Goal: Task Accomplishment & Management: Manage account settings

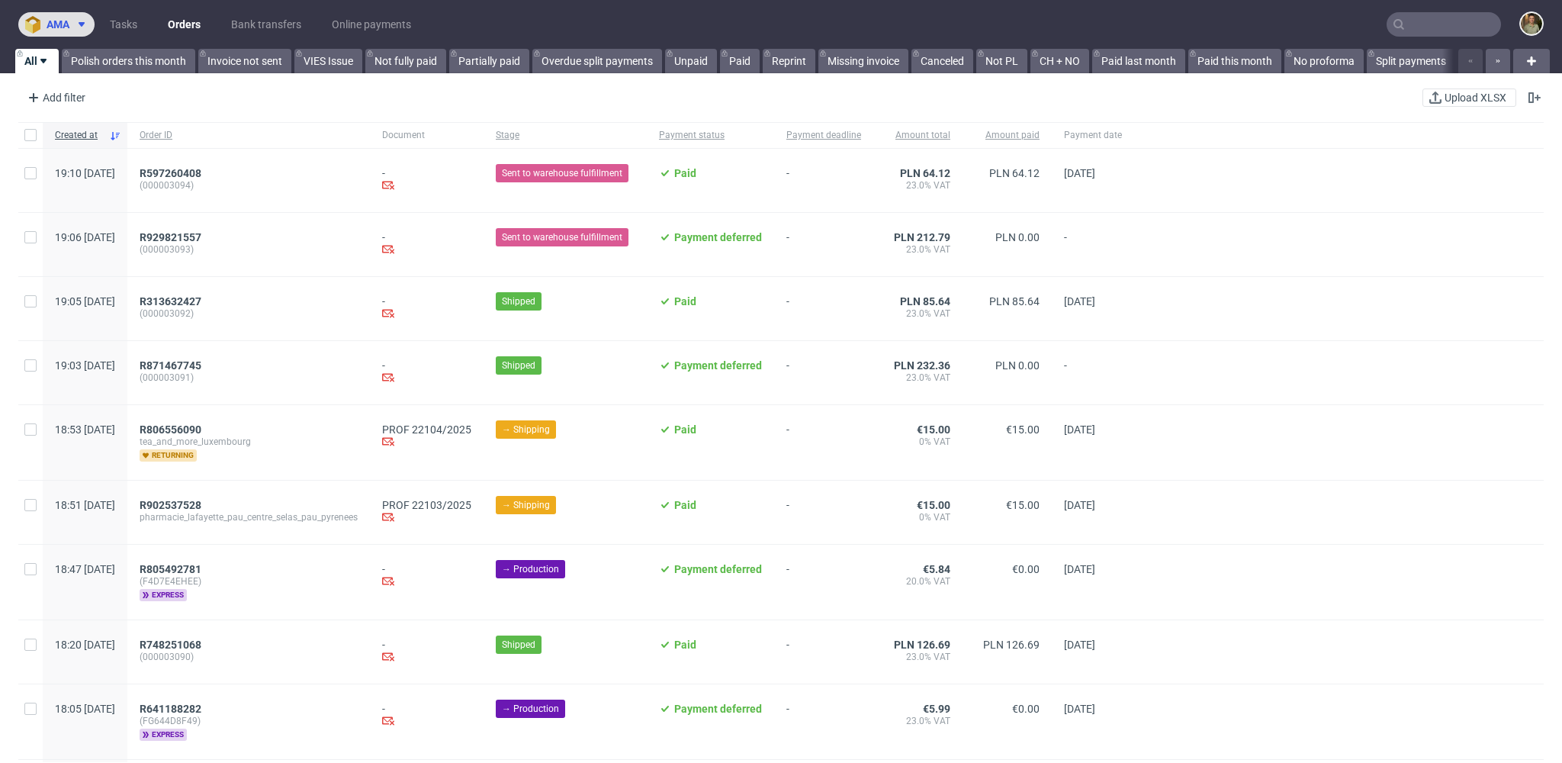
click at [55, 32] on button "ama" at bounding box center [56, 24] width 76 height 24
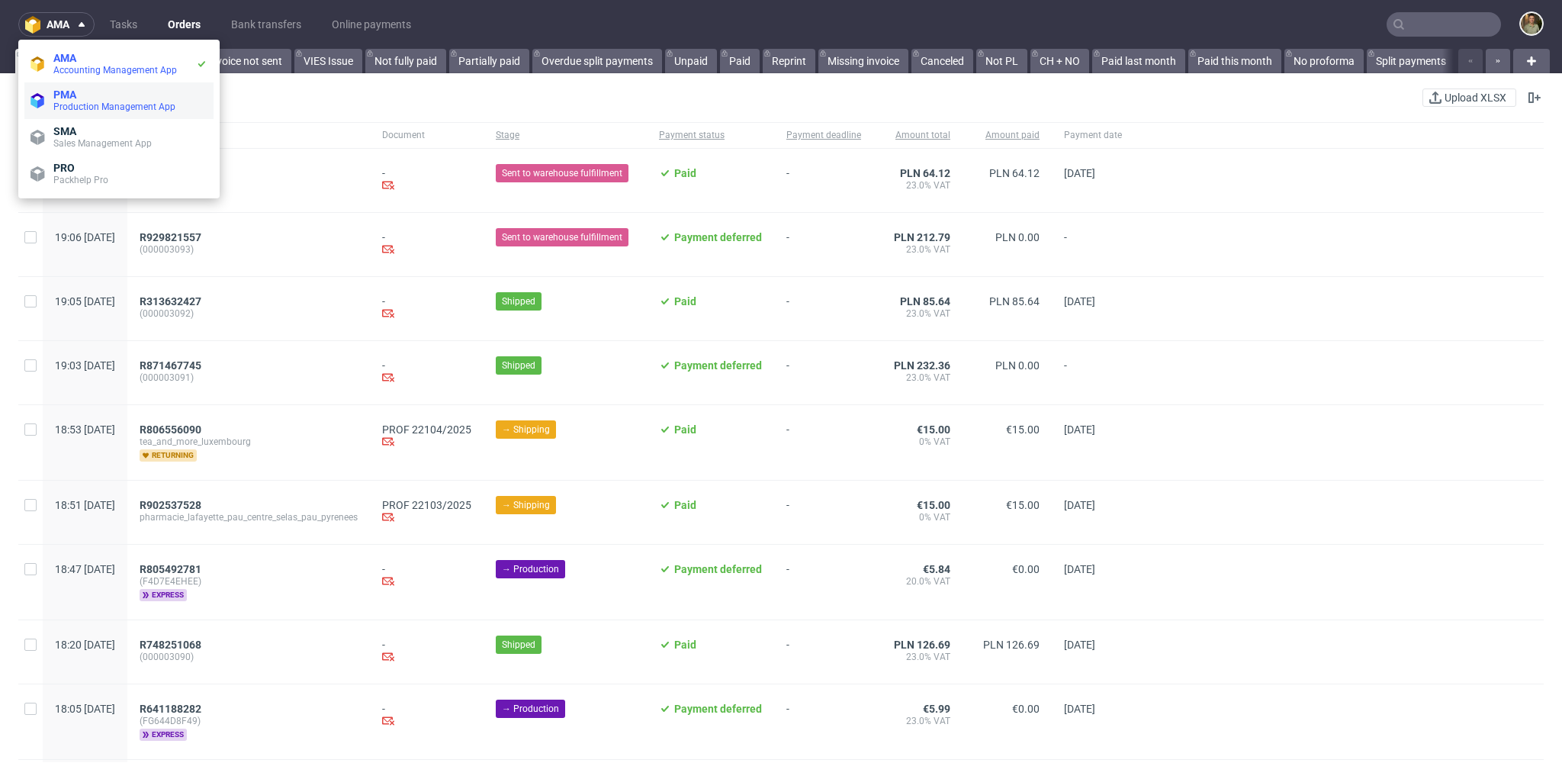
click at [76, 108] on span "Production Management App" at bounding box center [114, 106] width 122 height 11
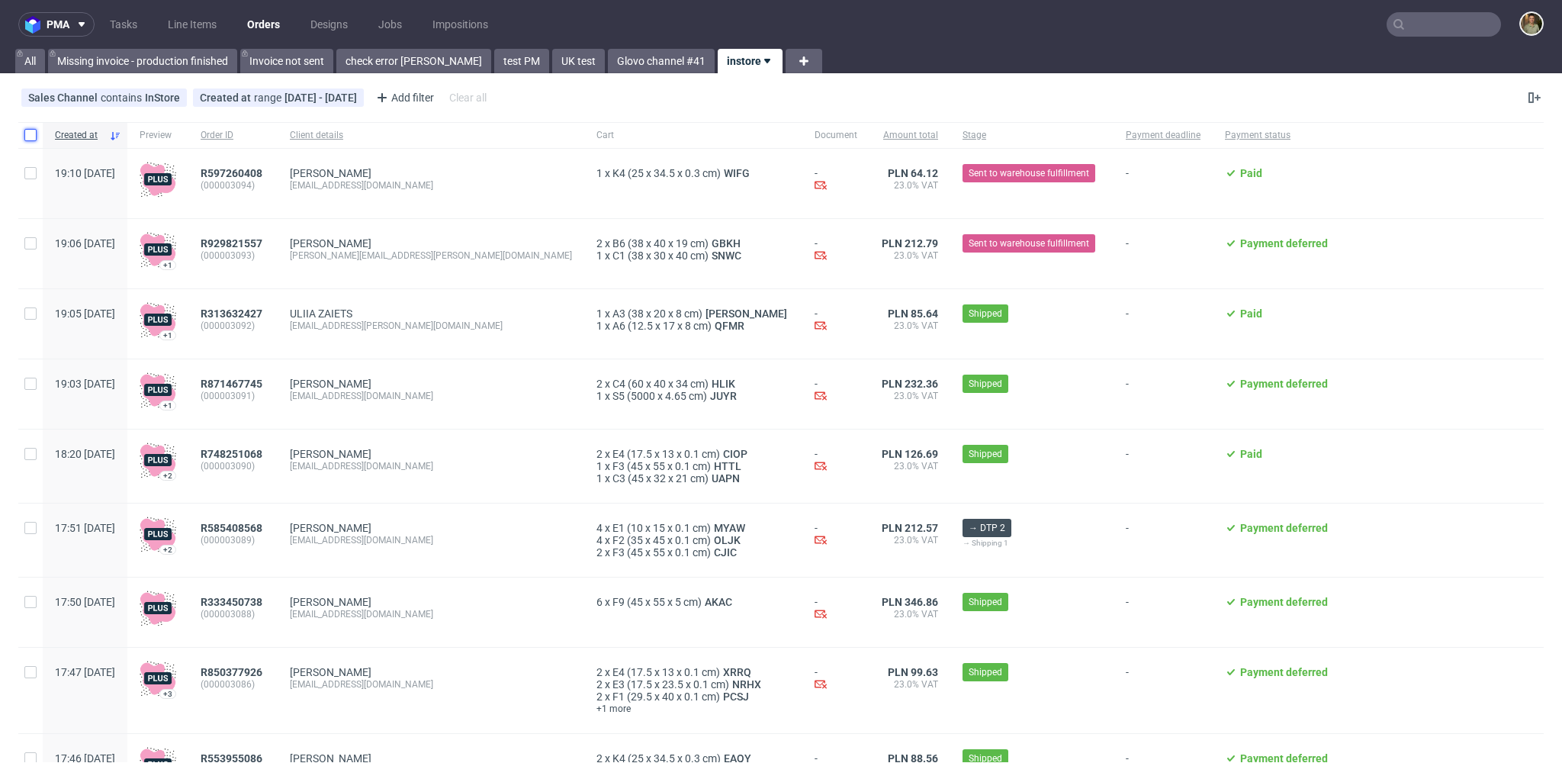
click at [30, 132] on input "checkbox" at bounding box center [30, 135] width 12 height 12
checkbox input "true"
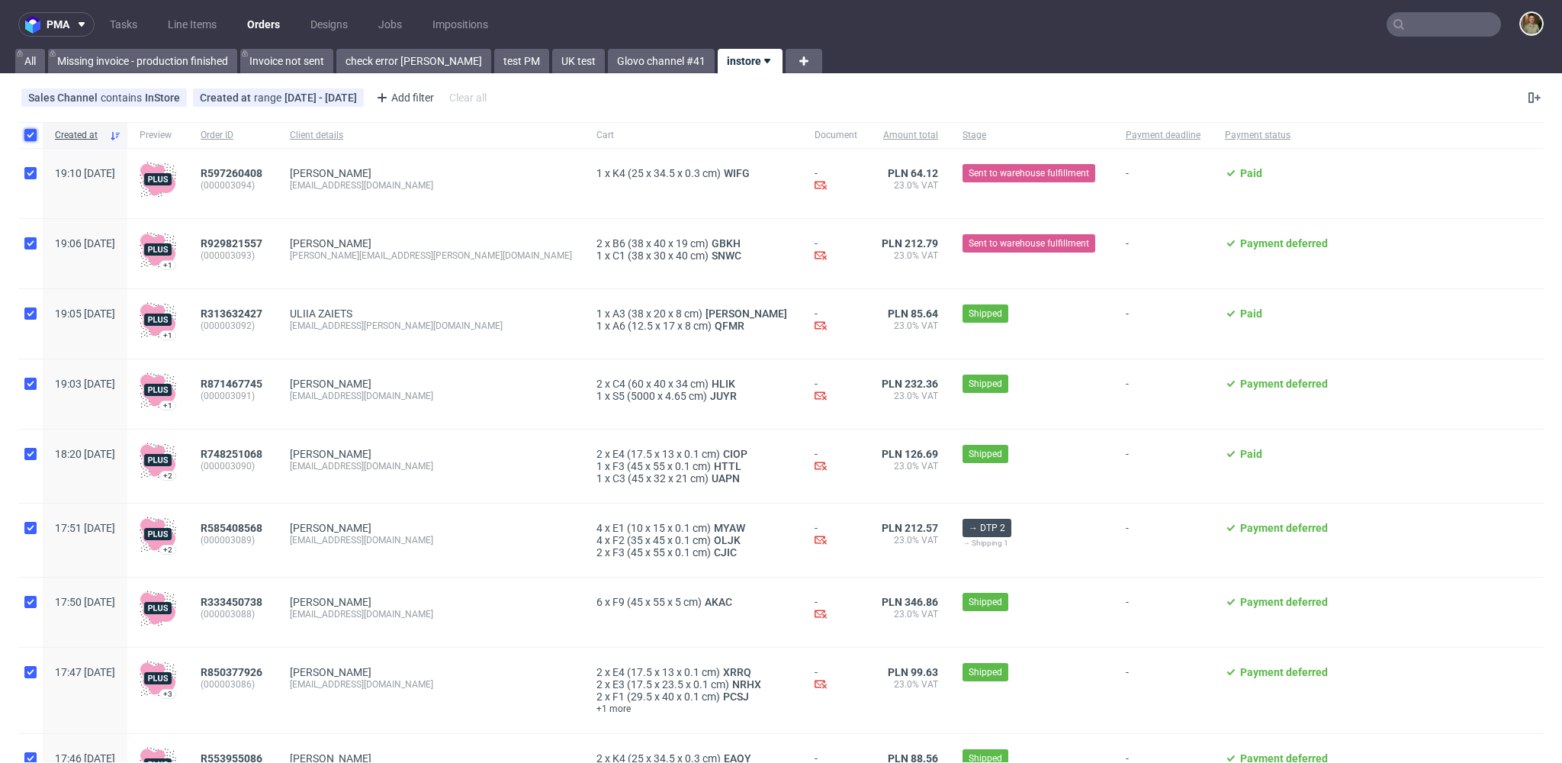
checkbox input "true"
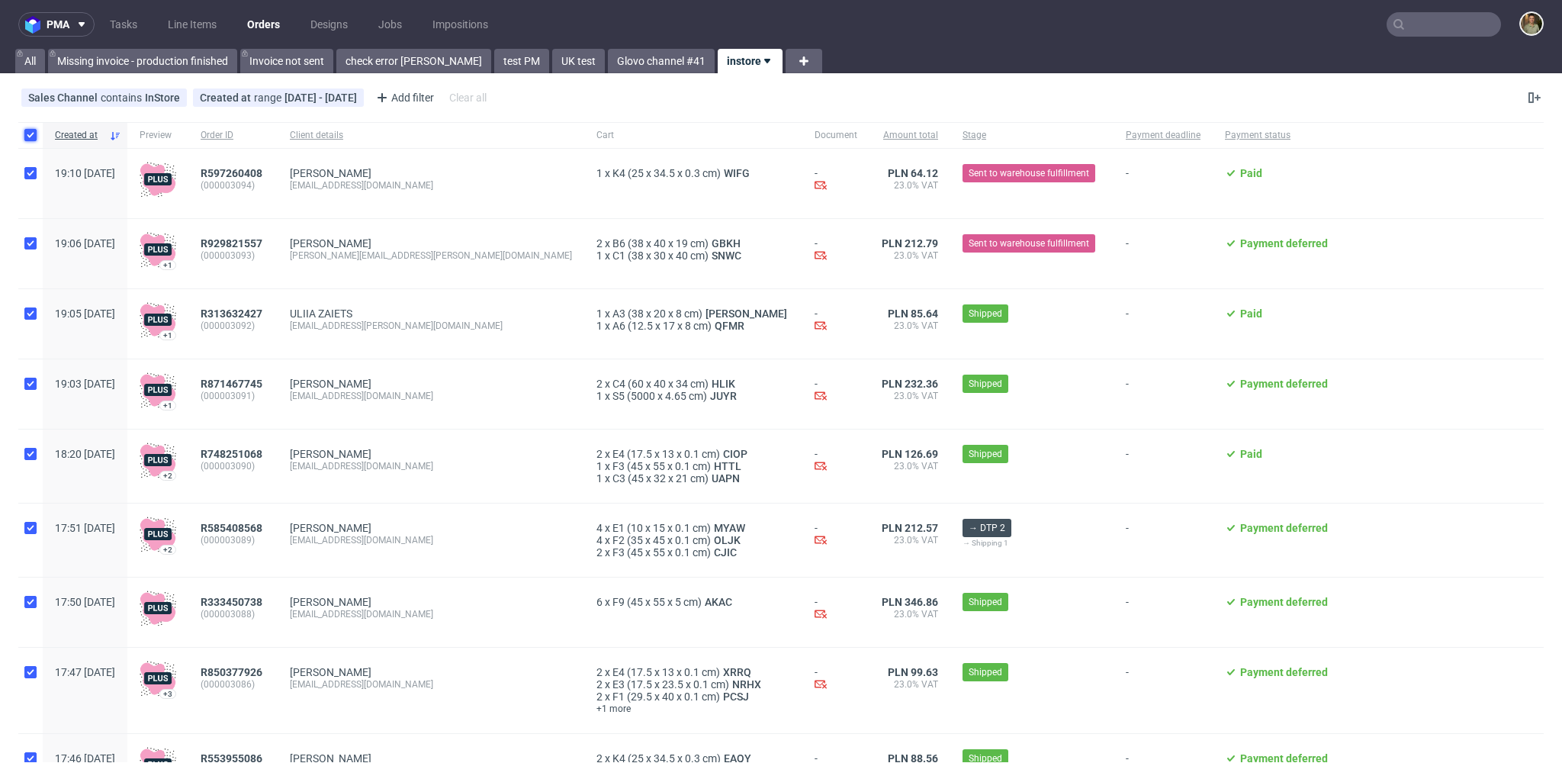
checkbox input "true"
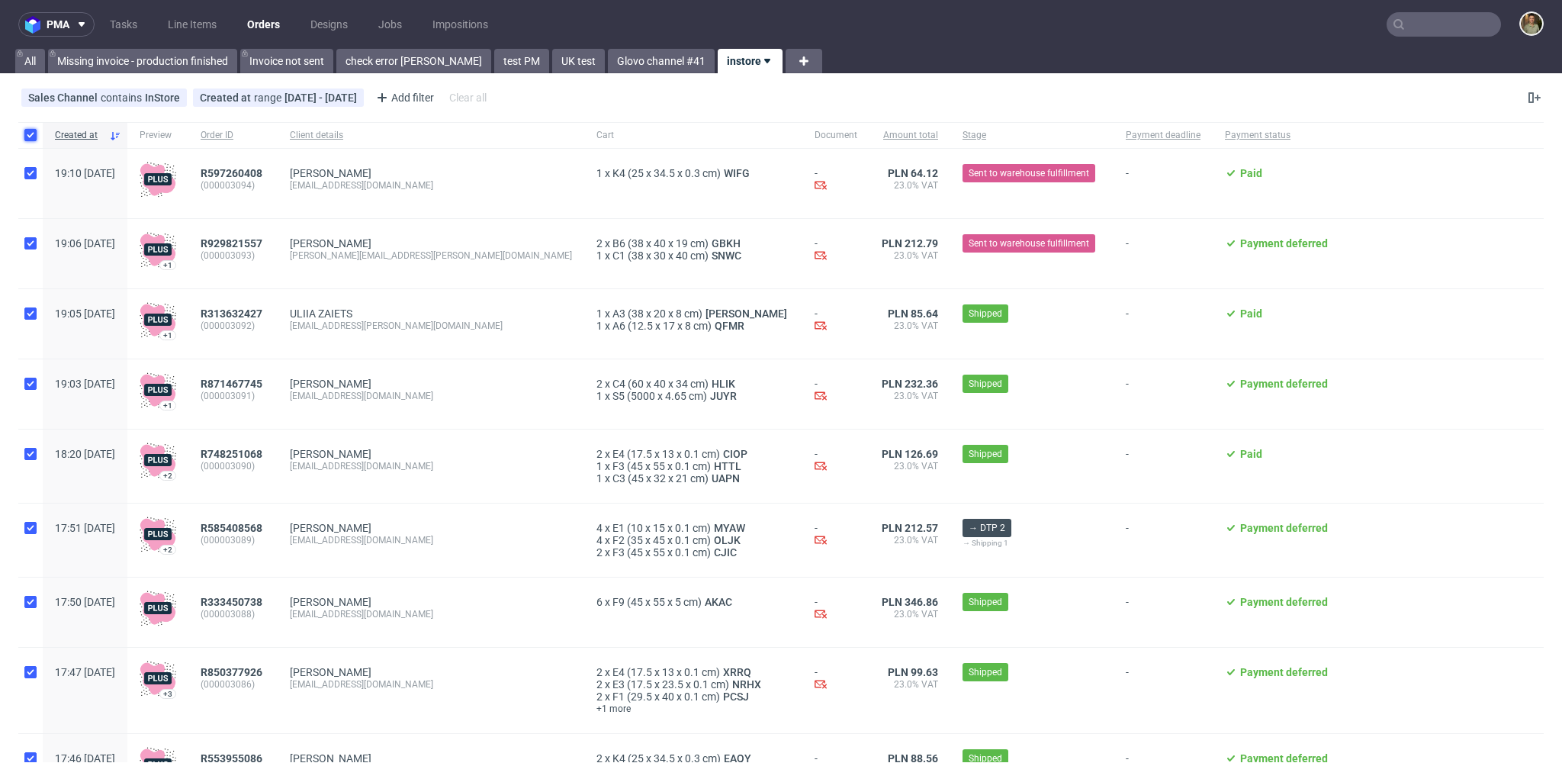
checkbox input "true"
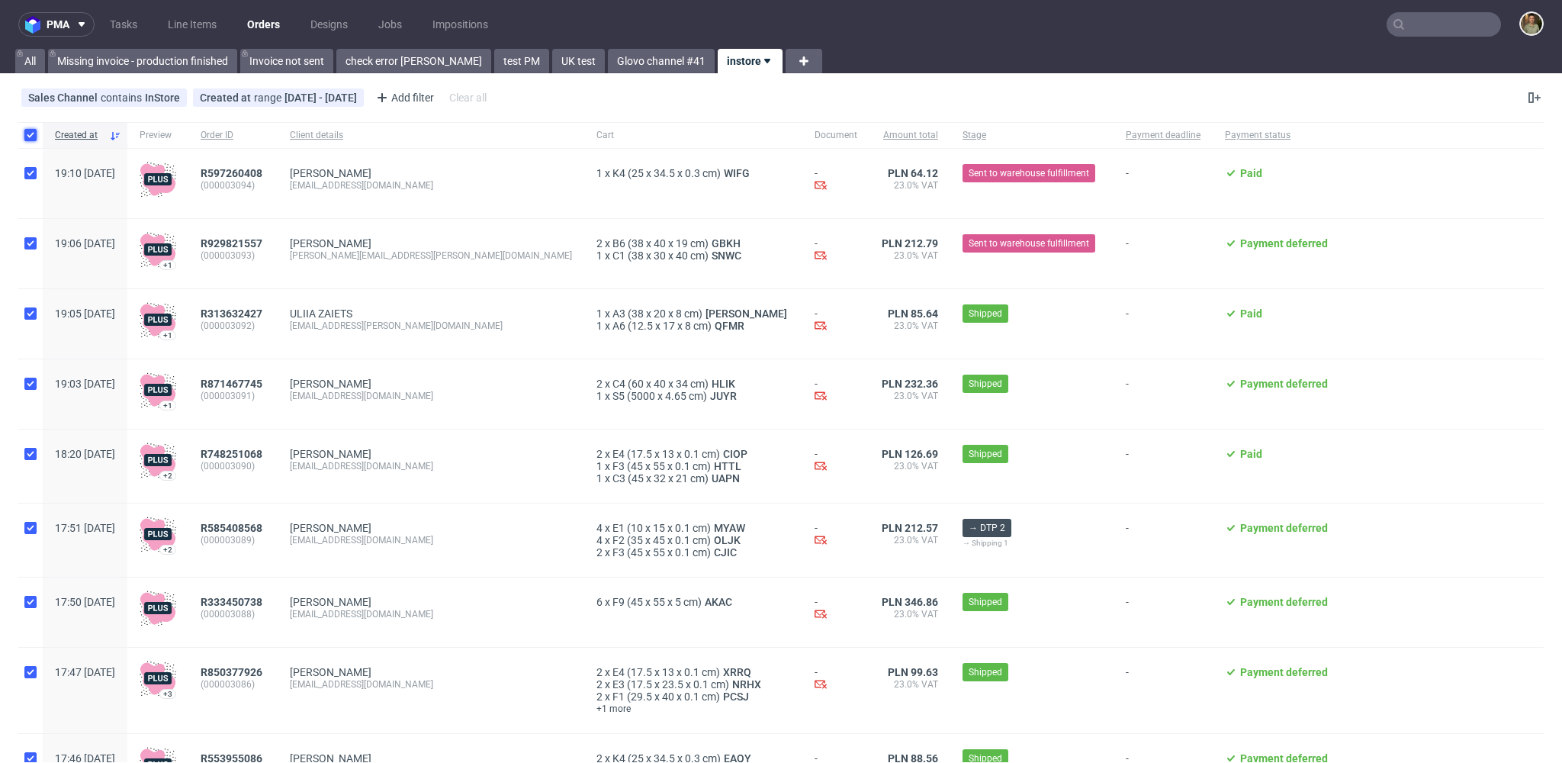
checkbox input "true"
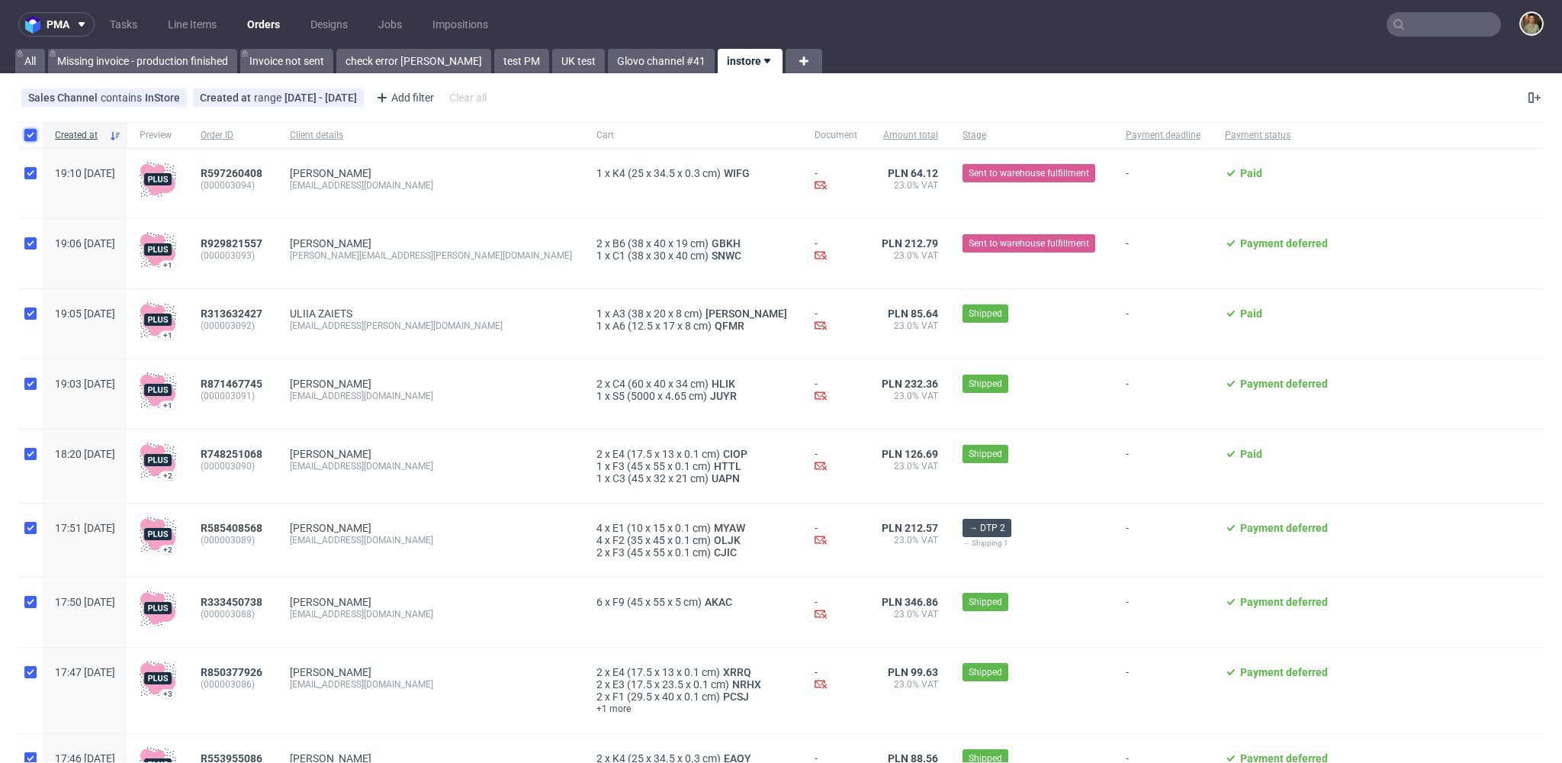
checkbox input "true"
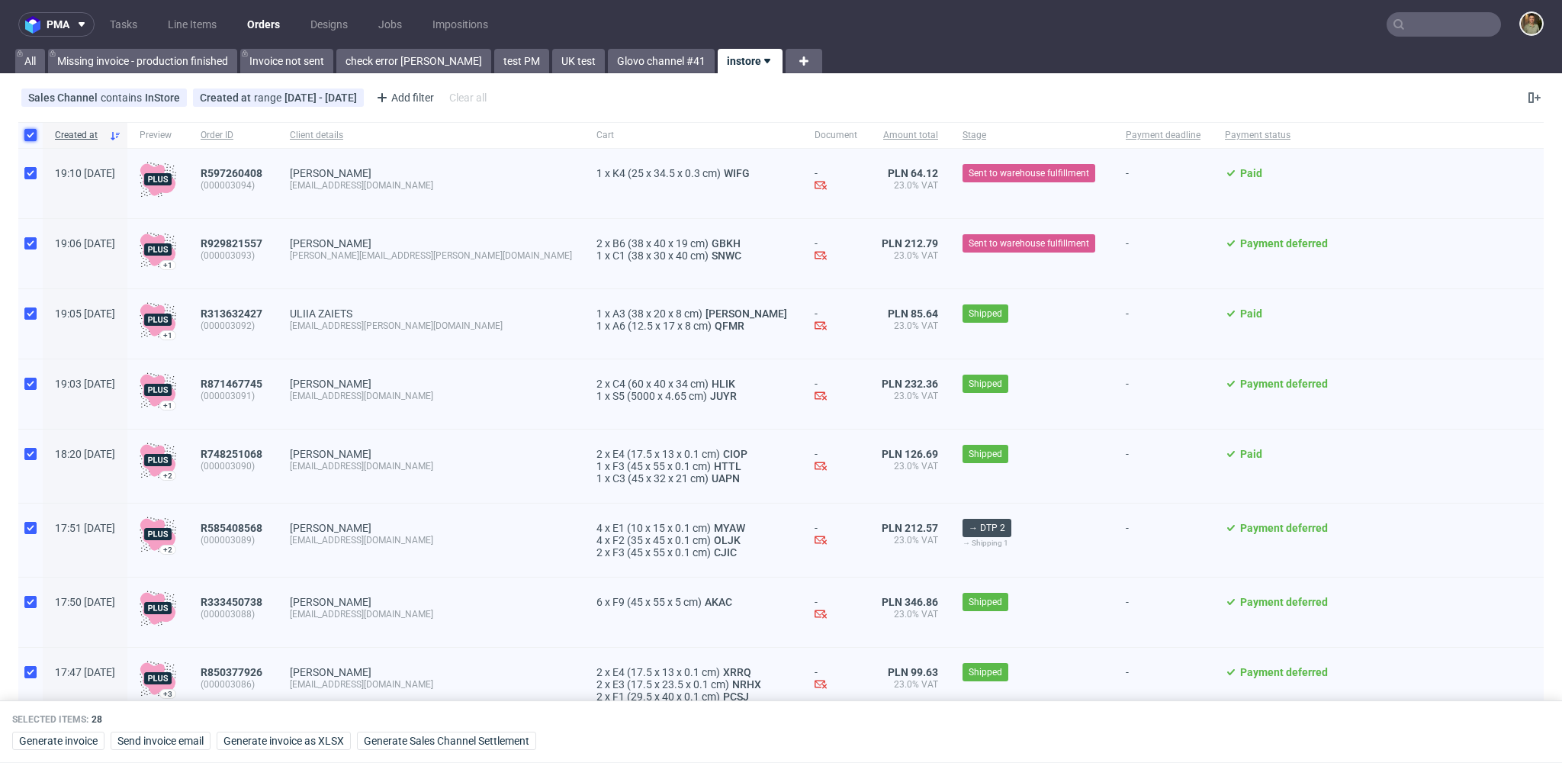
click at [29, 137] on input "checkbox" at bounding box center [30, 135] width 12 height 12
checkbox input "false"
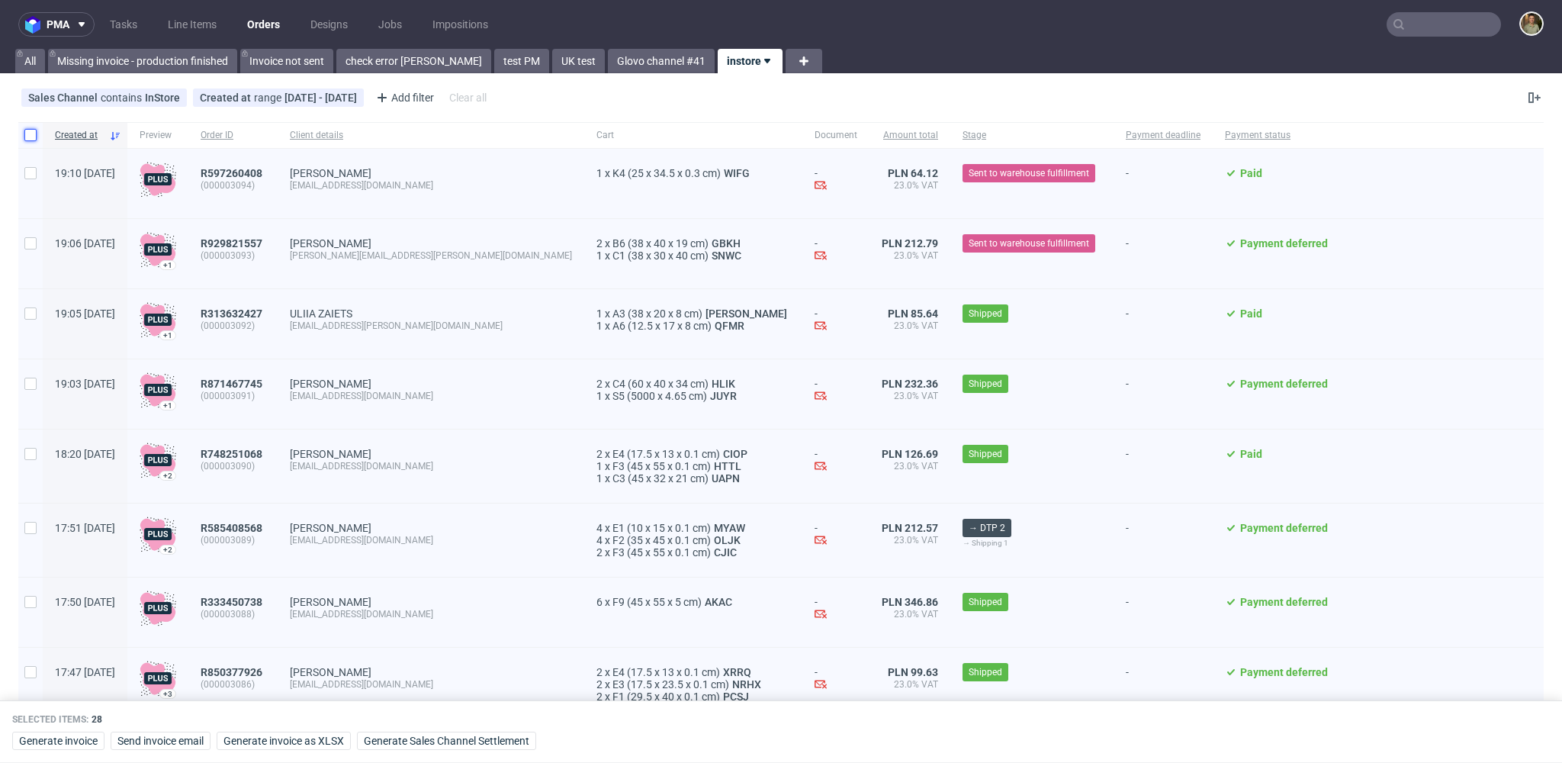
checkbox input "false"
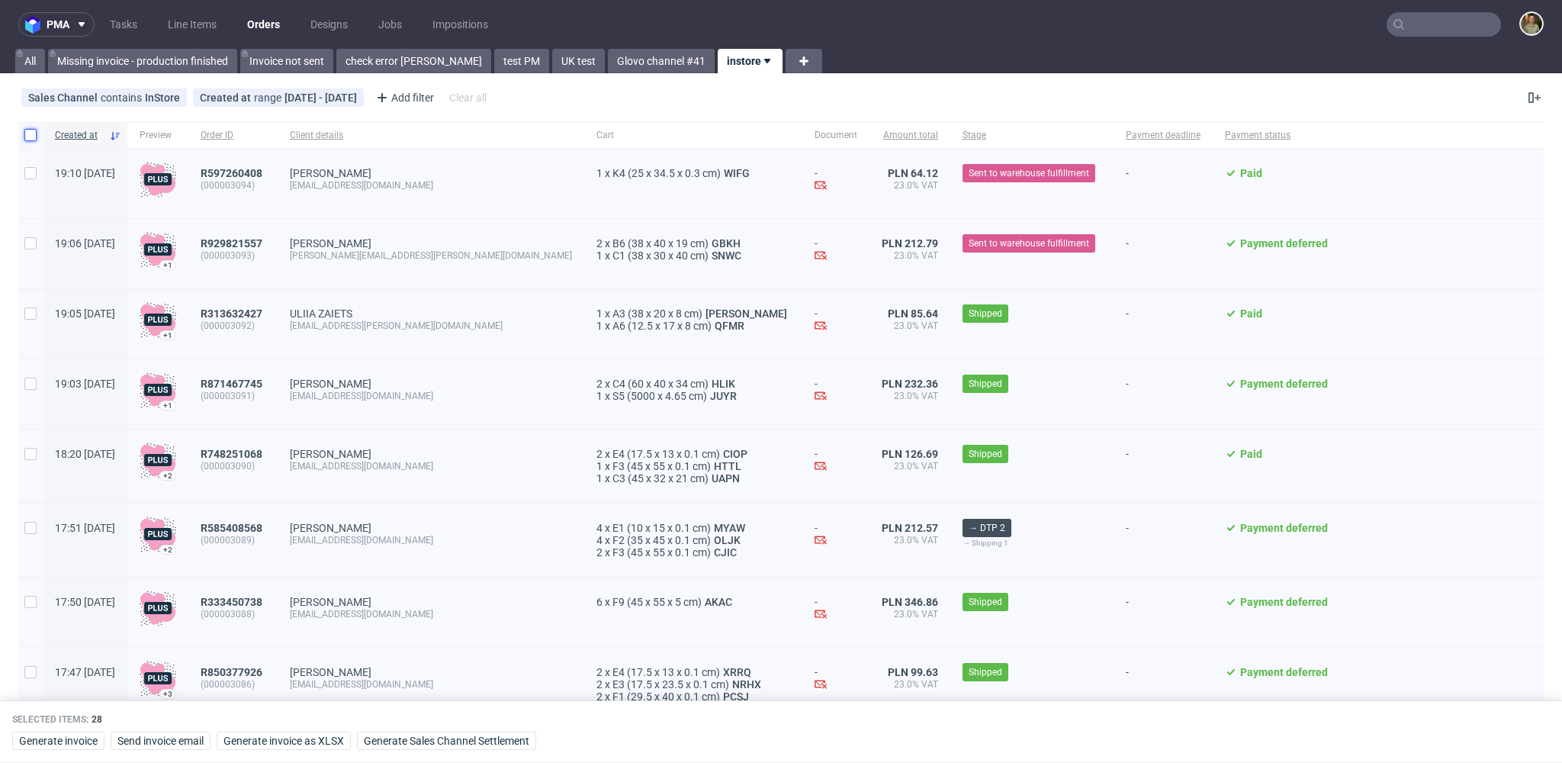
checkbox input "false"
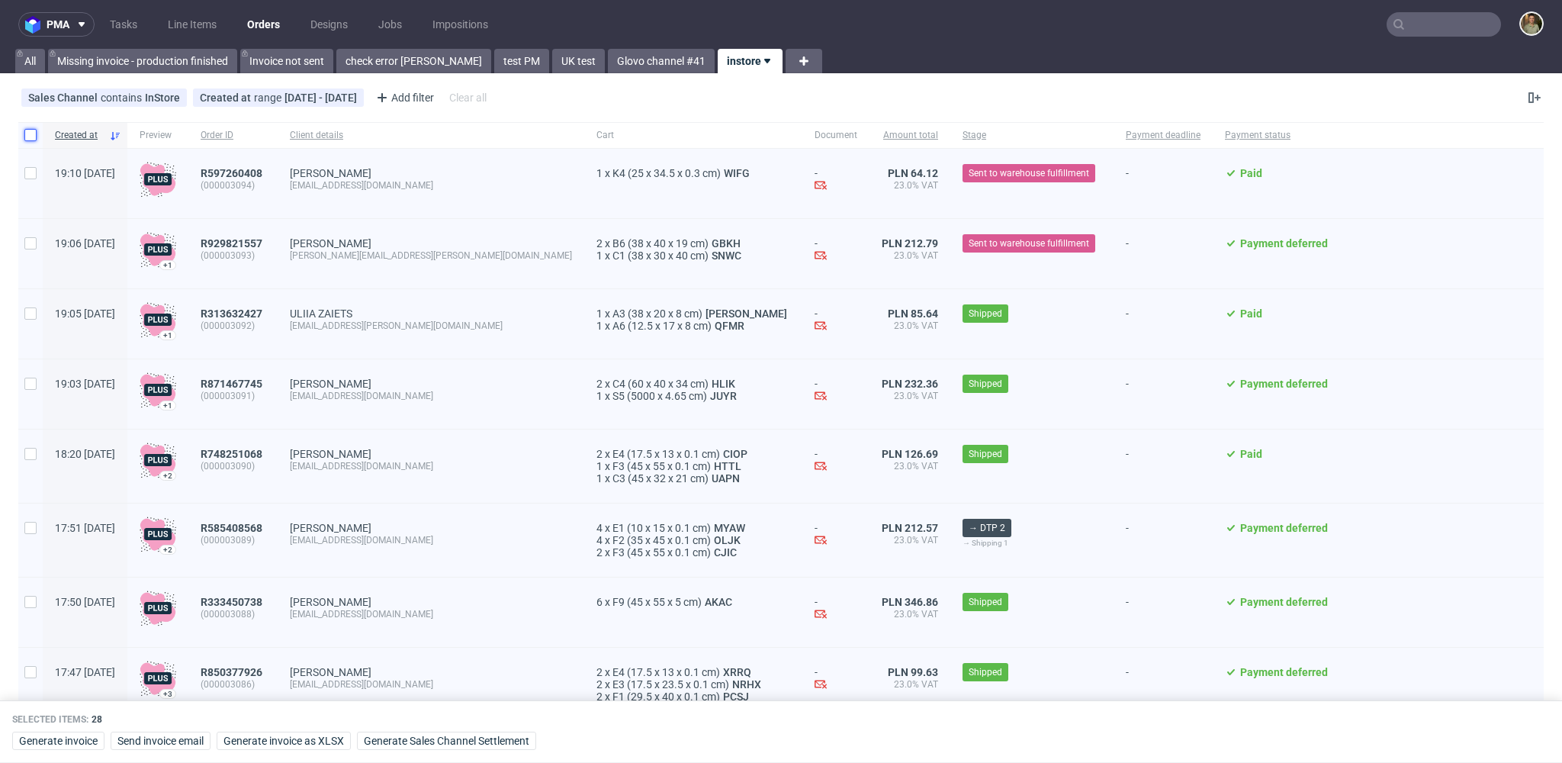
checkbox input "false"
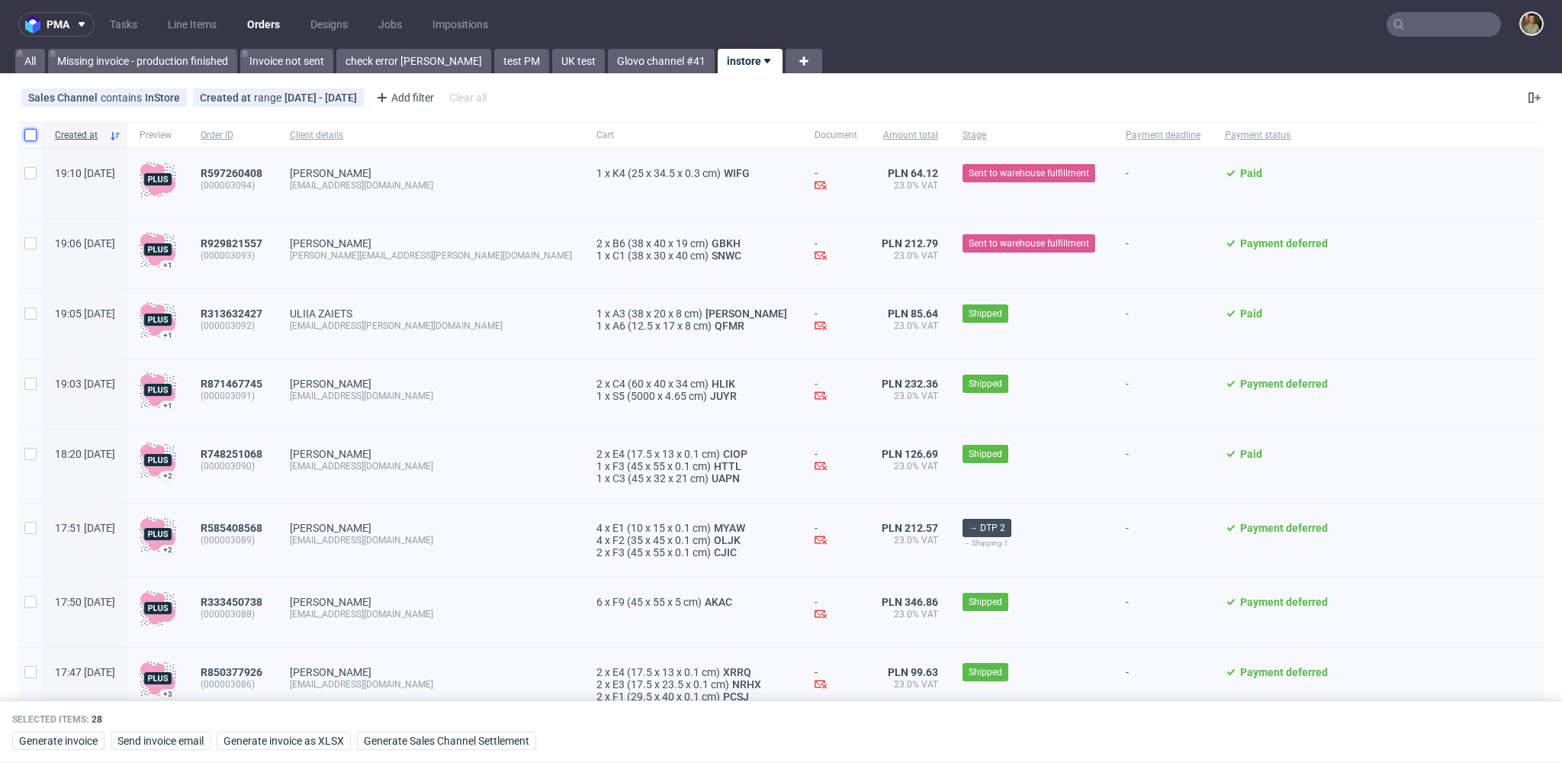
checkbox input "false"
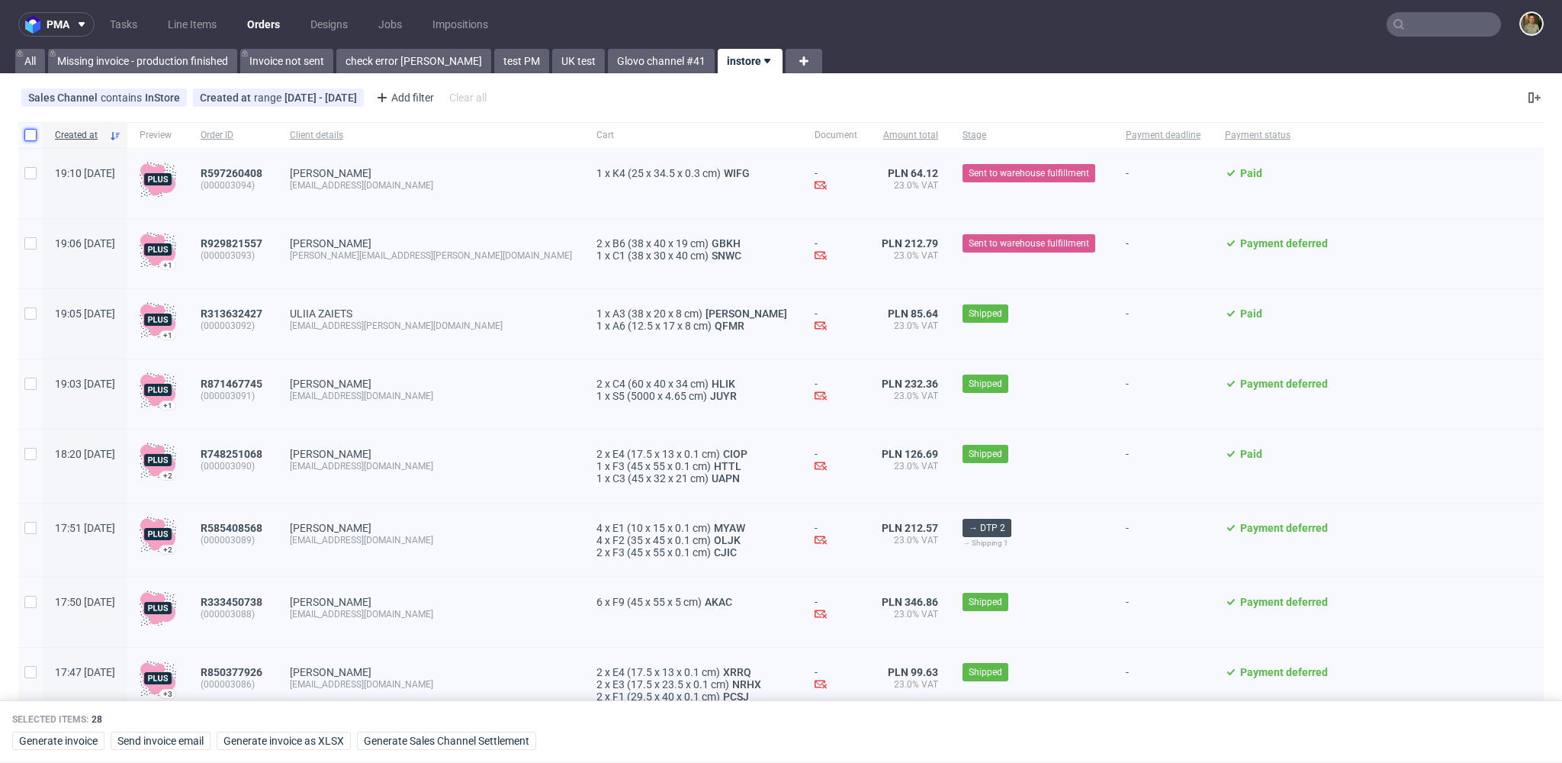
checkbox input "false"
